Goal: Use online tool/utility: Use online tool/utility

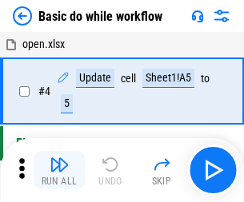
click at [59, 170] on img "button" at bounding box center [59, 164] width 19 height 19
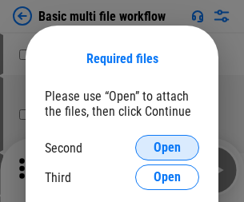
click at [167, 148] on span "Open" at bounding box center [167, 148] width 27 height 13
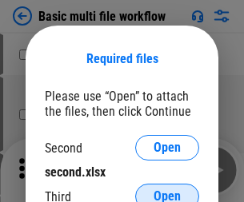
click at [167, 190] on span "Open" at bounding box center [167, 196] width 27 height 13
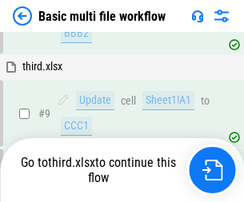
scroll to position [557, 0]
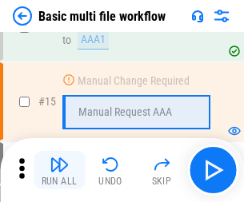
click at [59, 170] on img "button" at bounding box center [59, 164] width 19 height 19
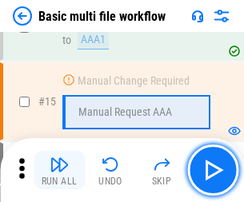
scroll to position [1065, 0]
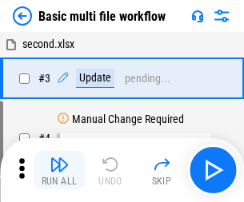
click at [59, 170] on img "button" at bounding box center [59, 164] width 19 height 19
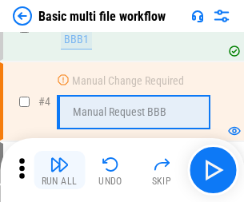
click at [59, 170] on img "button" at bounding box center [59, 164] width 19 height 19
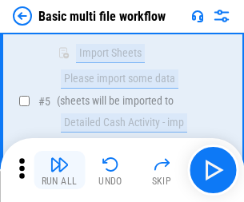
click at [59, 170] on img "button" at bounding box center [59, 164] width 19 height 19
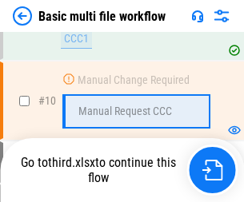
scroll to position [750, 0]
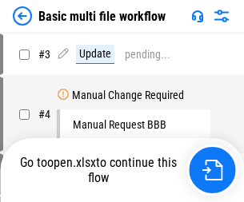
scroll to position [65, 0]
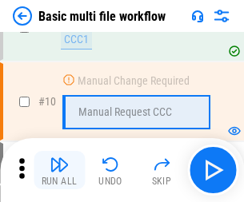
click at [59, 170] on img "button" at bounding box center [59, 164] width 19 height 19
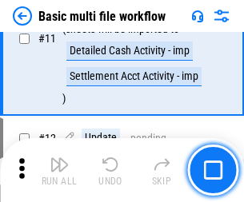
click at [59, 170] on img "button" at bounding box center [59, 164] width 19 height 19
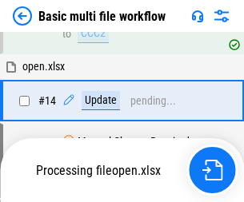
scroll to position [837, 0]
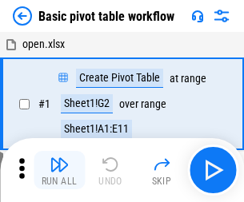
click at [59, 170] on img "button" at bounding box center [59, 164] width 19 height 19
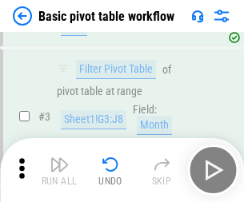
scroll to position [383, 0]
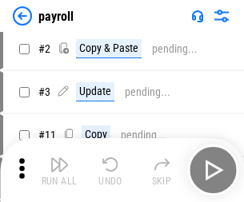
click at [59, 170] on img "button" at bounding box center [59, 164] width 19 height 19
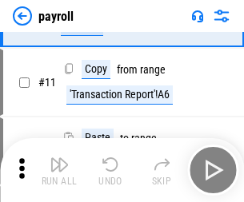
scroll to position [116, 0]
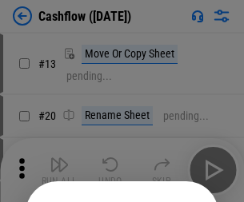
scroll to position [156, 0]
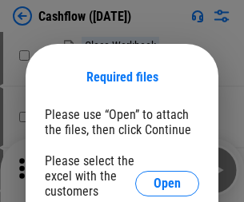
scroll to position [174, 0]
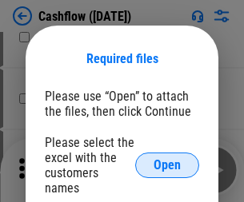
click at [167, 159] on span "Open" at bounding box center [167, 165] width 27 height 13
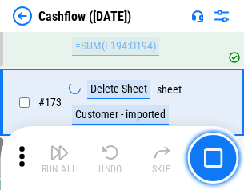
scroll to position [1694, 0]
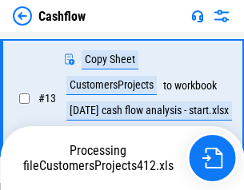
scroll to position [322, 0]
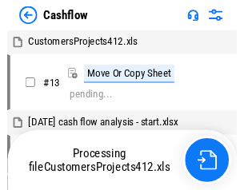
scroll to position [18, 0]
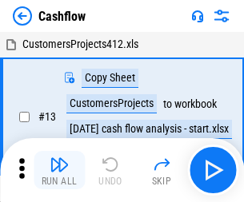
click at [59, 158] on img "button" at bounding box center [59, 164] width 19 height 19
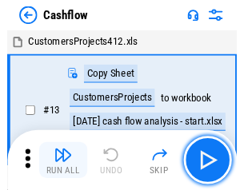
scroll to position [18, 0]
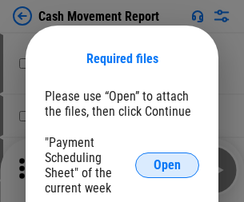
click at [167, 166] on span "Open" at bounding box center [167, 165] width 27 height 13
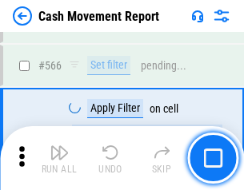
scroll to position [7333, 0]
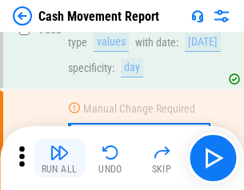
click at [59, 158] on img "button" at bounding box center [59, 152] width 19 height 19
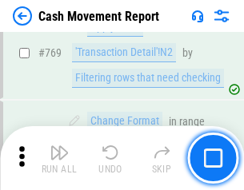
scroll to position [8891, 0]
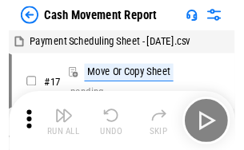
scroll to position [29, 0]
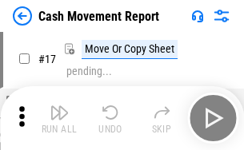
click at [59, 118] on img "button" at bounding box center [59, 112] width 19 height 19
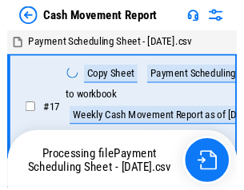
scroll to position [9, 0]
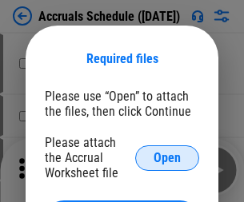
click at [167, 158] on span "Open" at bounding box center [167, 158] width 27 height 13
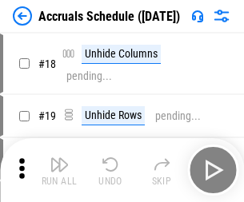
scroll to position [154, 0]
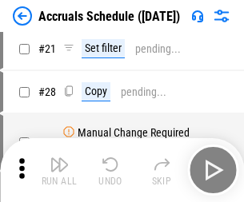
click at [59, 170] on img "button" at bounding box center [59, 164] width 19 height 19
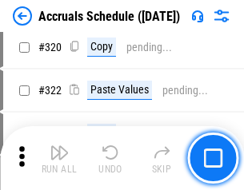
scroll to position [2976, 0]
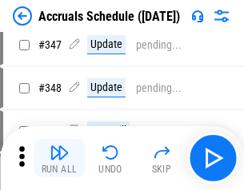
click at [59, 158] on img "button" at bounding box center [59, 152] width 19 height 19
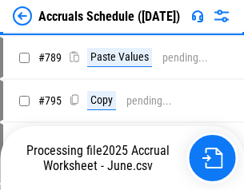
scroll to position [6721, 0]
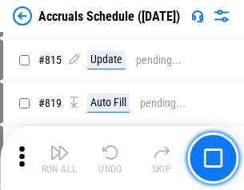
click at [59, 158] on img "button" at bounding box center [59, 152] width 19 height 19
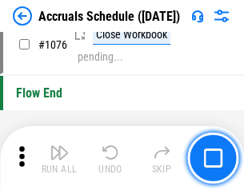
scroll to position [9583, 0]
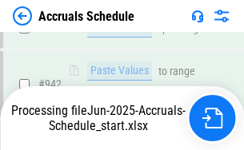
scroll to position [8800, 0]
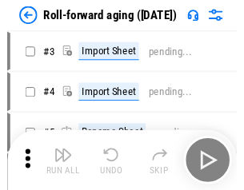
scroll to position [2, 0]
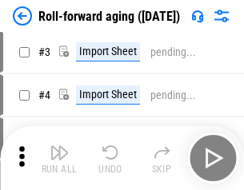
click at [59, 158] on img "button" at bounding box center [59, 152] width 19 height 19
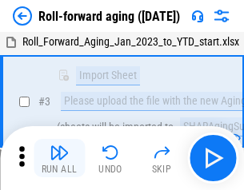
click at [59, 158] on img "button" at bounding box center [59, 152] width 19 height 19
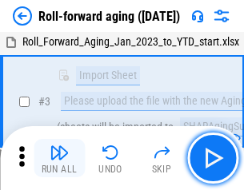
scroll to position [103, 0]
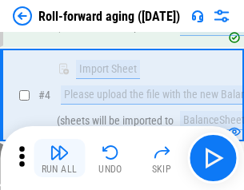
click at [59, 158] on img "button" at bounding box center [59, 152] width 19 height 19
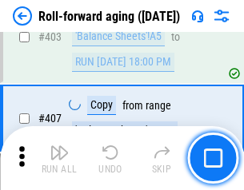
scroll to position [5548, 0]
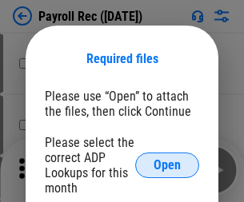
click at [167, 166] on span "Open" at bounding box center [167, 165] width 27 height 13
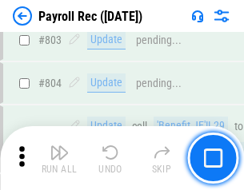
scroll to position [10165, 0]
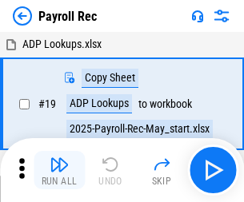
click at [59, 170] on img "button" at bounding box center [59, 164] width 19 height 19
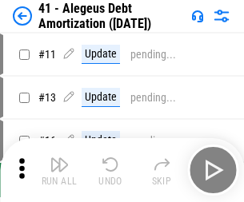
click at [59, 170] on img "button" at bounding box center [59, 164] width 19 height 19
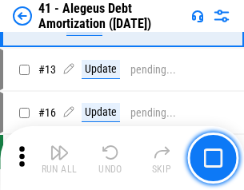
scroll to position [198, 0]
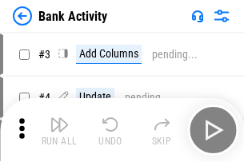
click at [59, 130] on img "button" at bounding box center [59, 124] width 19 height 19
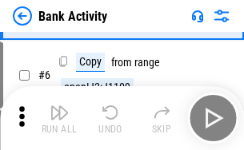
scroll to position [85, 0]
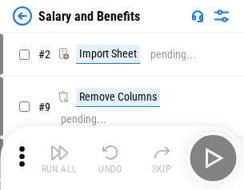
click at [59, 158] on img "button" at bounding box center [59, 152] width 19 height 19
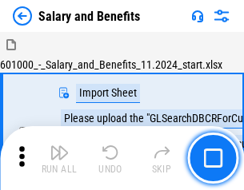
scroll to position [22, 0]
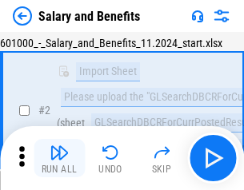
click at [59, 158] on img "button" at bounding box center [59, 152] width 19 height 19
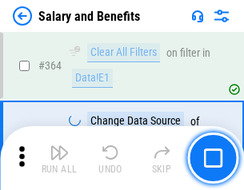
scroll to position [7535, 0]
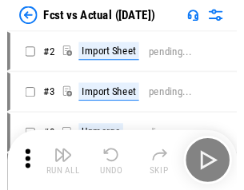
scroll to position [21, 0]
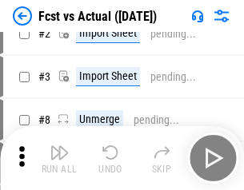
click at [59, 158] on img "button" at bounding box center [59, 152] width 19 height 19
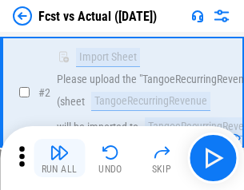
click at [59, 158] on img "button" at bounding box center [59, 152] width 19 height 19
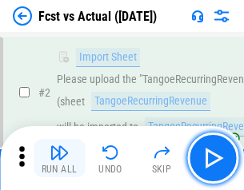
scroll to position [150, 0]
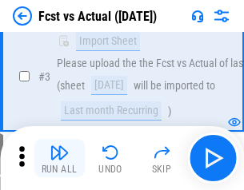
click at [59, 158] on img "button" at bounding box center [59, 152] width 19 height 19
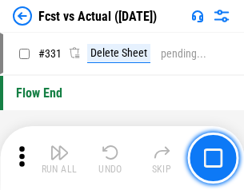
scroll to position [7659, 0]
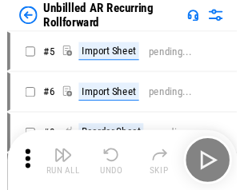
scroll to position [34, 0]
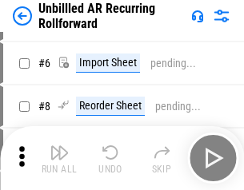
click at [59, 158] on img "button" at bounding box center [59, 152] width 19 height 19
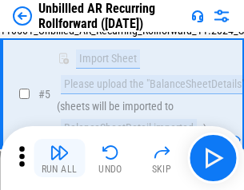
click at [59, 158] on img "button" at bounding box center [59, 152] width 19 height 19
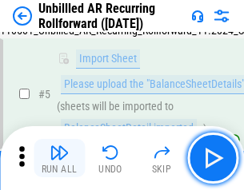
scroll to position [150, 0]
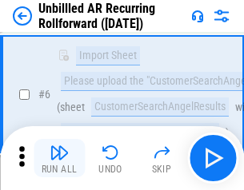
click at [59, 158] on img "button" at bounding box center [59, 152] width 19 height 19
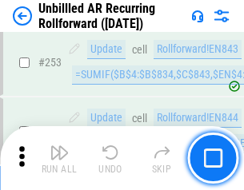
scroll to position [5435, 0]
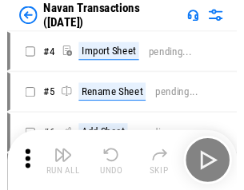
scroll to position [26, 0]
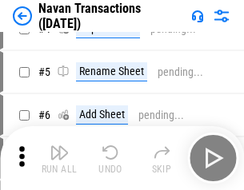
click at [59, 158] on img "button" at bounding box center [59, 152] width 19 height 19
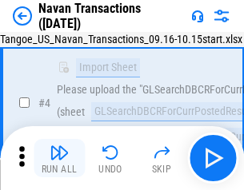
click at [59, 158] on img "button" at bounding box center [59, 152] width 19 height 19
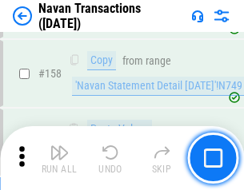
scroll to position [5187, 0]
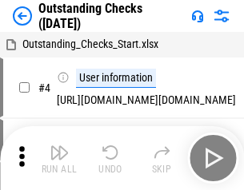
click at [59, 158] on img "button" at bounding box center [59, 152] width 19 height 19
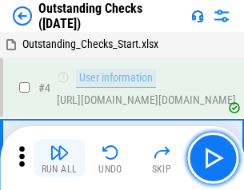
scroll to position [67, 0]
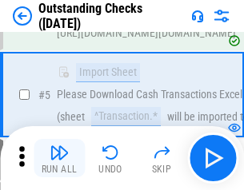
click at [59, 158] on img "button" at bounding box center [59, 152] width 19 height 19
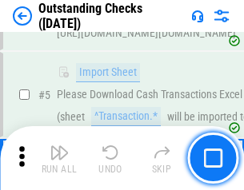
scroll to position [167, 0]
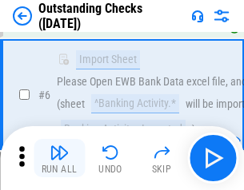
click at [59, 158] on img "button" at bounding box center [59, 152] width 19 height 19
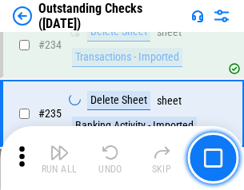
scroll to position [4859, 0]
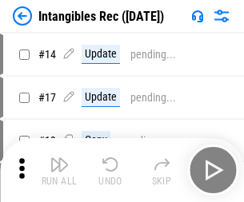
click at [59, 170] on img "button" at bounding box center [59, 164] width 19 height 19
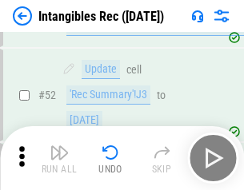
scroll to position [623, 0]
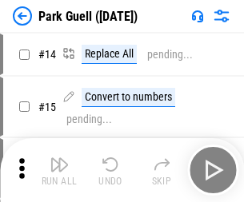
click at [59, 158] on img "button" at bounding box center [59, 164] width 19 height 19
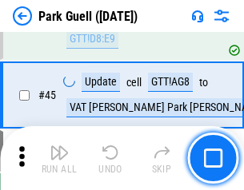
scroll to position [2001, 0]
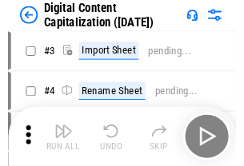
scroll to position [46, 0]
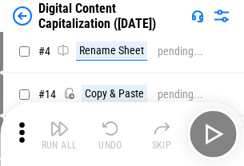
click at [59, 134] on img "button" at bounding box center [59, 128] width 19 height 19
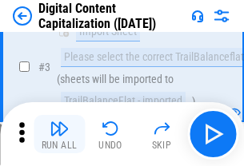
click at [59, 134] on img "button" at bounding box center [59, 128] width 19 height 19
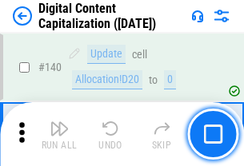
scroll to position [1697, 0]
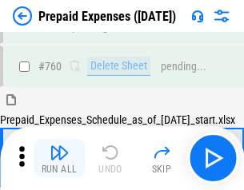
click at [59, 158] on img "button" at bounding box center [59, 152] width 19 height 19
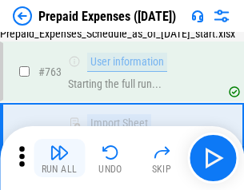
click at [59, 158] on img "button" at bounding box center [59, 152] width 19 height 19
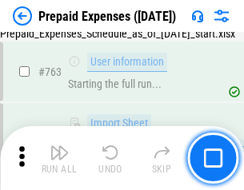
scroll to position [4529, 0]
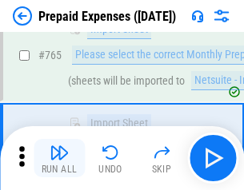
click at [59, 158] on img "button" at bounding box center [59, 152] width 19 height 19
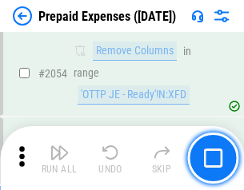
scroll to position [16725, 0]
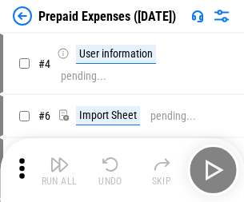
click at [59, 170] on img "button" at bounding box center [59, 164] width 19 height 19
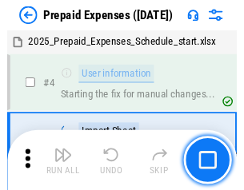
scroll to position [70, 0]
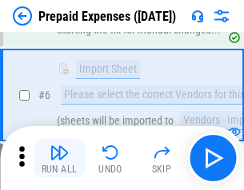
click at [59, 158] on img "button" at bounding box center [59, 152] width 19 height 19
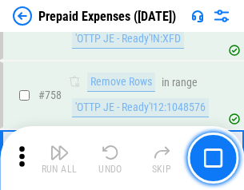
scroll to position [5701, 0]
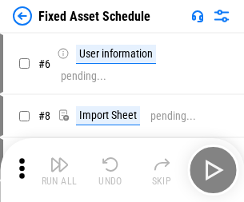
click at [59, 170] on img "button" at bounding box center [59, 164] width 19 height 19
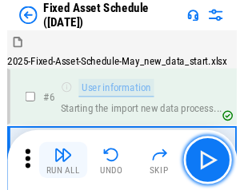
scroll to position [86, 0]
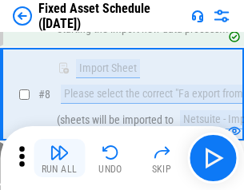
click at [59, 158] on img "button" at bounding box center [59, 152] width 19 height 19
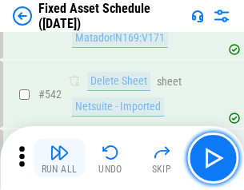
scroll to position [5704, 0]
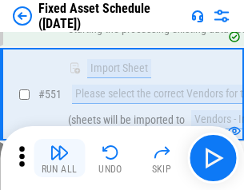
click at [59, 158] on img "button" at bounding box center [59, 152] width 19 height 19
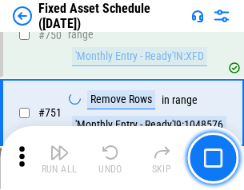
scroll to position [7800, 0]
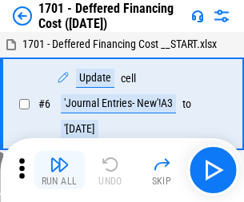
click at [59, 170] on img "button" at bounding box center [59, 164] width 19 height 19
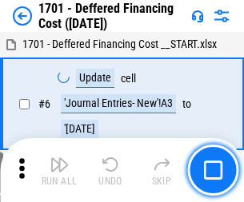
scroll to position [192, 0]
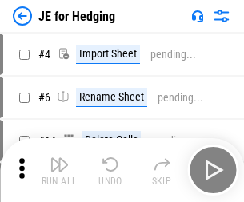
click at [59, 158] on img "button" at bounding box center [59, 164] width 19 height 19
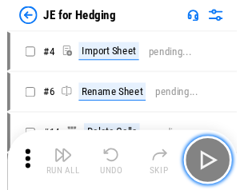
scroll to position [2, 0]
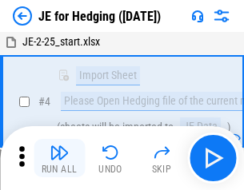
click at [59, 158] on img "button" at bounding box center [59, 152] width 19 height 19
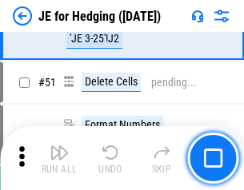
scroll to position [1036, 0]
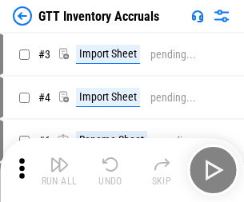
click at [59, 158] on img "button" at bounding box center [59, 164] width 19 height 19
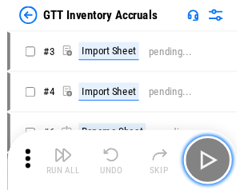
scroll to position [2, 0]
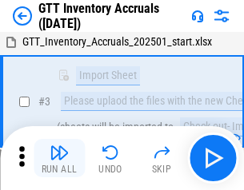
click at [59, 158] on img "button" at bounding box center [59, 152] width 19 height 19
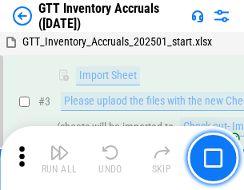
scroll to position [103, 0]
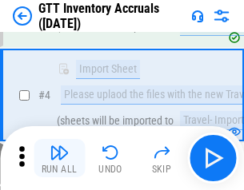
click at [59, 158] on img "button" at bounding box center [59, 152] width 19 height 19
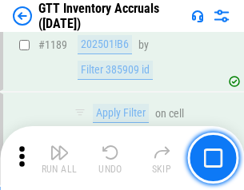
scroll to position [13066, 0]
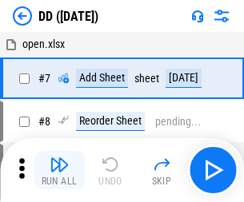
click at [59, 170] on img "button" at bounding box center [59, 164] width 19 height 19
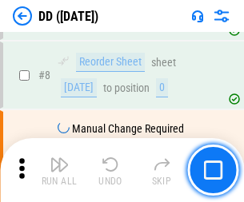
scroll to position [154, 0]
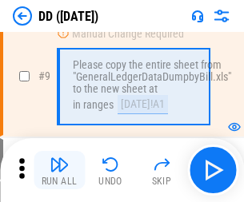
click at [59, 170] on img "button" at bounding box center [59, 164] width 19 height 19
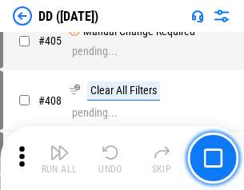
scroll to position [7159, 0]
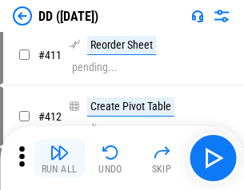
click at [59, 158] on img "button" at bounding box center [59, 152] width 19 height 19
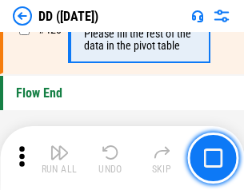
scroll to position [7658, 0]
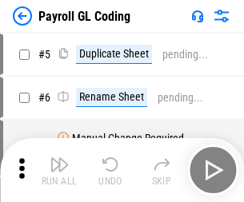
click at [59, 170] on img "button" at bounding box center [59, 164] width 19 height 19
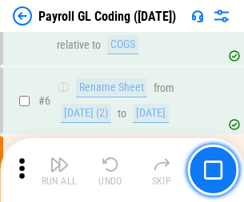
scroll to position [192, 0]
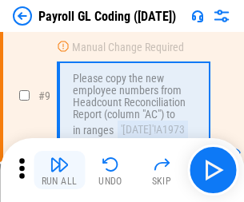
click at [59, 170] on img "button" at bounding box center [59, 164] width 19 height 19
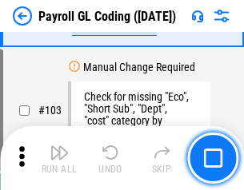
scroll to position [3754, 0]
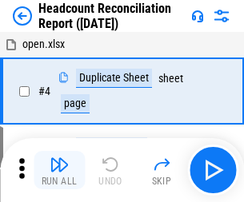
click at [59, 170] on img "button" at bounding box center [59, 164] width 19 height 19
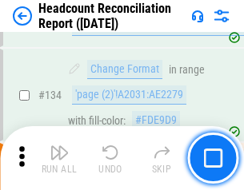
scroll to position [1923, 0]
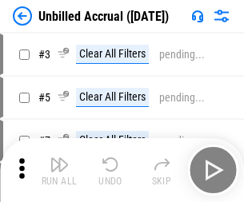
click at [59, 170] on img "button" at bounding box center [59, 164] width 19 height 19
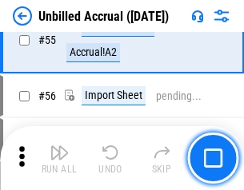
scroll to position [1670, 0]
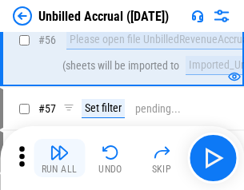
click at [59, 158] on img "button" at bounding box center [59, 152] width 19 height 19
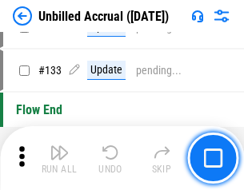
scroll to position [4766, 0]
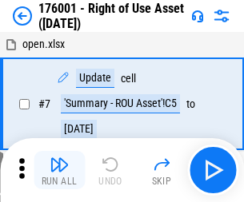
click at [59, 170] on img "button" at bounding box center [59, 164] width 19 height 19
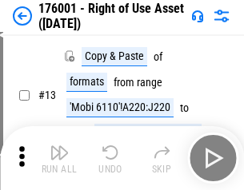
scroll to position [103, 0]
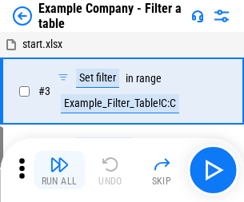
click at [59, 170] on img "button" at bounding box center [59, 164] width 19 height 19
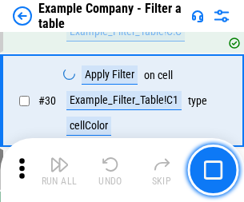
scroll to position [1464, 0]
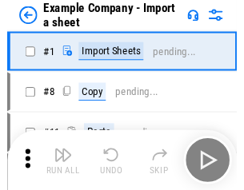
scroll to position [25, 0]
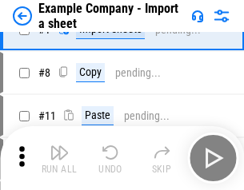
click at [59, 158] on img "button" at bounding box center [59, 152] width 19 height 19
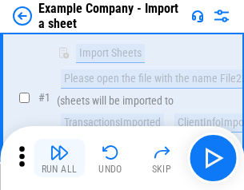
click at [59, 158] on img "button" at bounding box center [59, 152] width 19 height 19
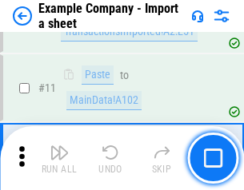
scroll to position [354, 0]
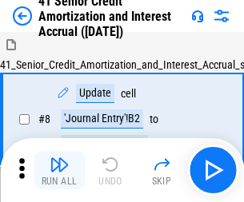
click at [59, 158] on img "button" at bounding box center [59, 164] width 19 height 19
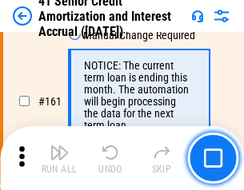
click at [59, 158] on img "button" at bounding box center [59, 152] width 19 height 19
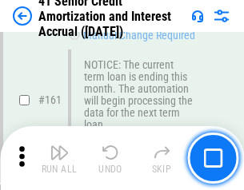
scroll to position [1711, 0]
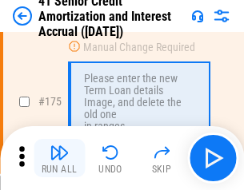
click at [59, 158] on img "button" at bounding box center [59, 152] width 19 height 19
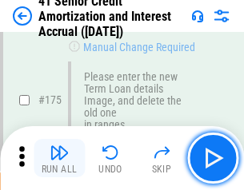
scroll to position [1874, 0]
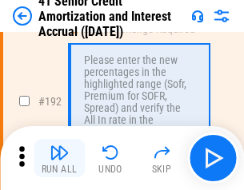
click at [59, 158] on img "button" at bounding box center [59, 152] width 19 height 19
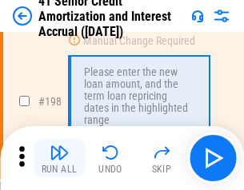
click at [59, 158] on img "button" at bounding box center [59, 152] width 19 height 19
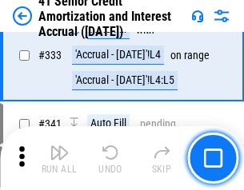
scroll to position [4087, 0]
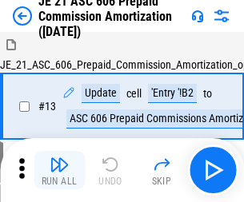
click at [59, 158] on img "button" at bounding box center [59, 164] width 19 height 19
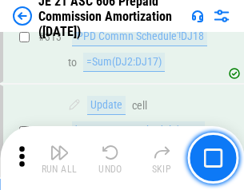
scroll to position [2987, 0]
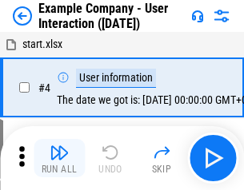
click at [59, 158] on img "button" at bounding box center [59, 152] width 19 height 19
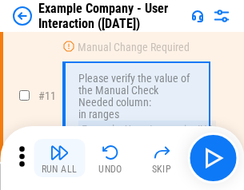
click at [59, 158] on img "button" at bounding box center [59, 152] width 19 height 19
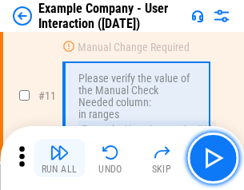
scroll to position [346, 0]
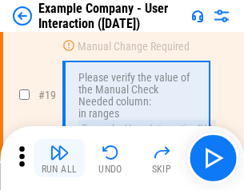
click at [59, 158] on img "button" at bounding box center [59, 152] width 19 height 19
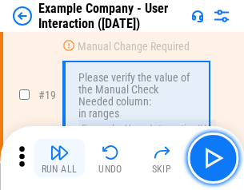
click at [59, 158] on img "button" at bounding box center [59, 152] width 19 height 19
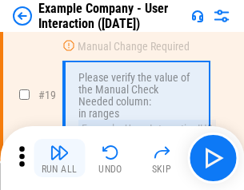
click at [59, 158] on img "button" at bounding box center [59, 152] width 19 height 19
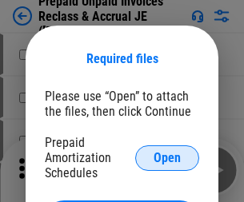
click at [167, 158] on span "Open" at bounding box center [167, 158] width 27 height 13
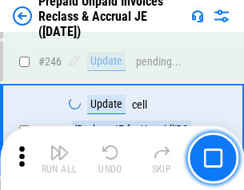
scroll to position [2160, 0]
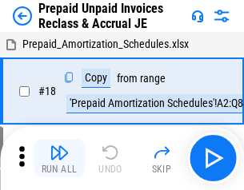
click at [59, 158] on img "button" at bounding box center [59, 152] width 19 height 19
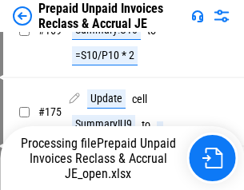
scroll to position [1229, 0]
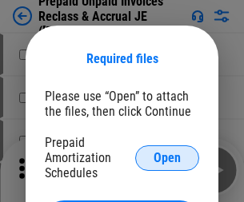
click at [167, 158] on span "Open" at bounding box center [167, 158] width 27 height 13
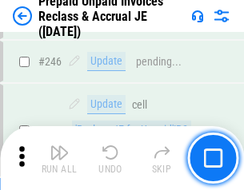
scroll to position [2160, 0]
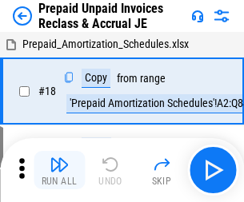
click at [59, 158] on img "button" at bounding box center [59, 164] width 19 height 19
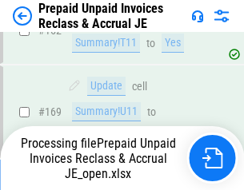
scroll to position [1392, 0]
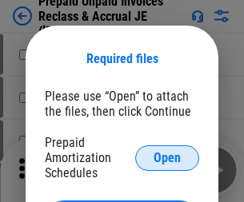
click at [167, 158] on span "Open" at bounding box center [167, 158] width 27 height 13
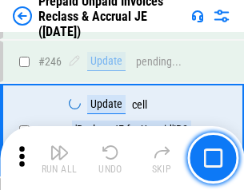
scroll to position [2160, 0]
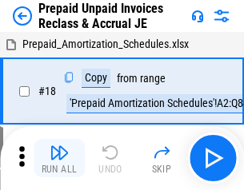
click at [59, 158] on img "button" at bounding box center [59, 152] width 19 height 19
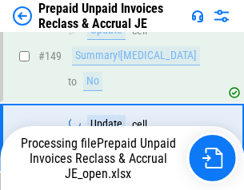
scroll to position [1310, 0]
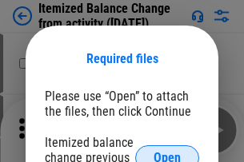
click at [167, 152] on span "Open" at bounding box center [167, 158] width 27 height 13
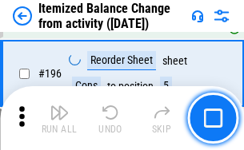
scroll to position [3079, 0]
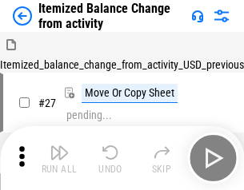
scroll to position [25, 0]
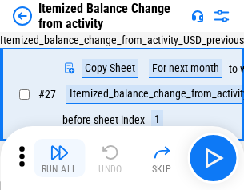
click at [59, 158] on img "button" at bounding box center [59, 152] width 19 height 19
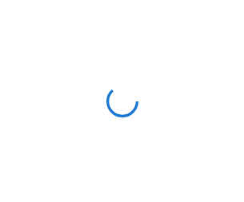
scroll to position [7, 0]
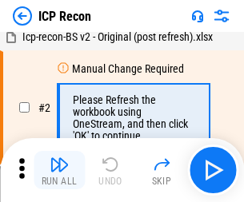
click at [59, 170] on img "button" at bounding box center [59, 164] width 19 height 19
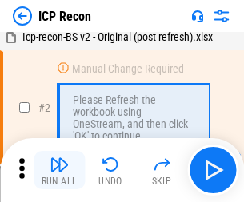
click at [59, 170] on img "button" at bounding box center [59, 164] width 19 height 19
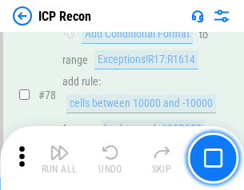
scroll to position [1568, 0]
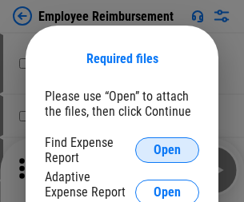
click at [167, 150] on span "Open" at bounding box center [167, 150] width 27 height 13
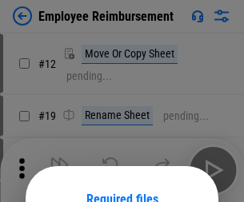
scroll to position [141, 0]
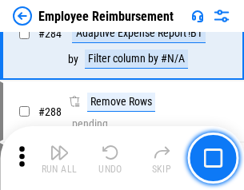
scroll to position [4349, 0]
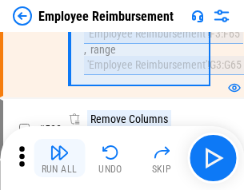
click at [59, 158] on img "button" at bounding box center [59, 152] width 19 height 19
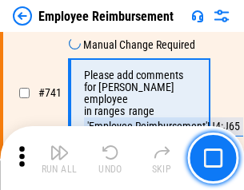
scroll to position [11225, 0]
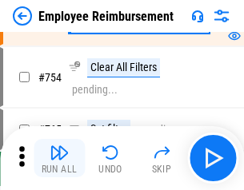
click at [59, 158] on img "button" at bounding box center [59, 152] width 19 height 19
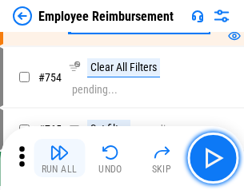
click at [59, 158] on img "button" at bounding box center [59, 152] width 19 height 19
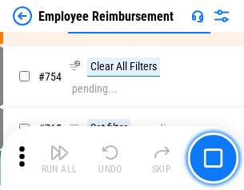
click at [59, 158] on img "button" at bounding box center [59, 152] width 19 height 19
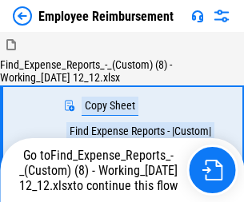
scroll to position [54, 0]
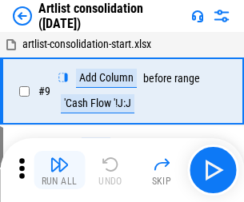
click at [59, 170] on img "button" at bounding box center [59, 164] width 19 height 19
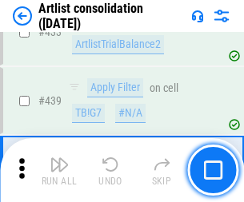
scroll to position [6736, 0]
